Goal: Communication & Community: Ask a question

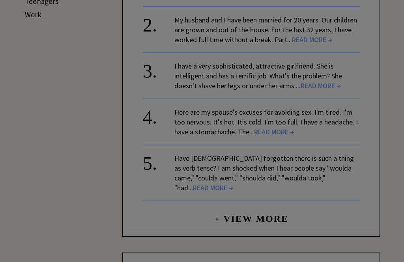
scroll to position [457, 0]
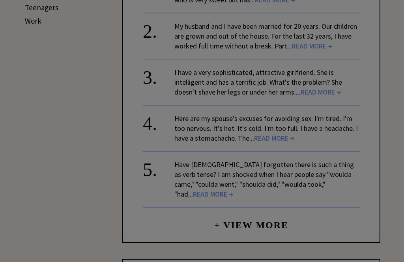
scroll to position [449, 0]
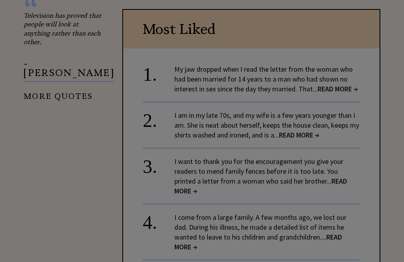
scroll to position [937, 0]
